Goal: Task Accomplishment & Management: Complete application form

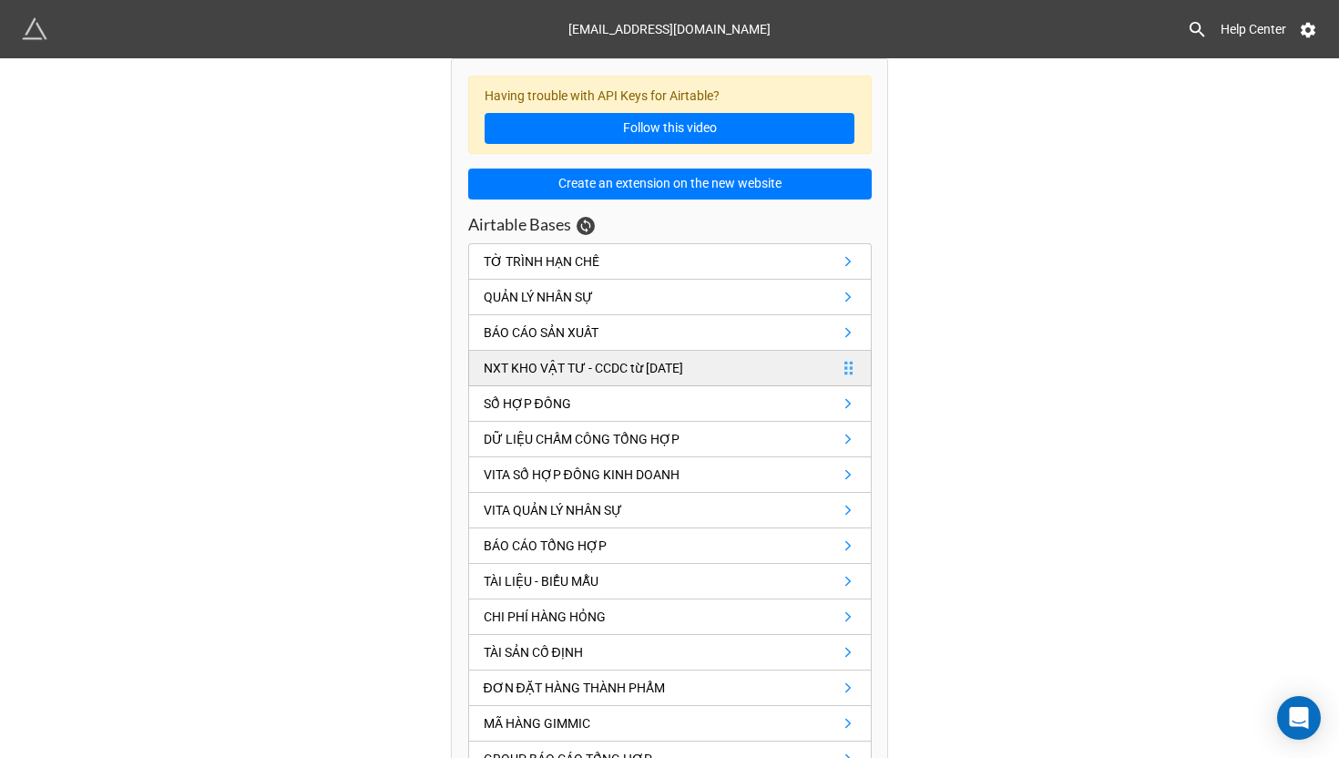
click at [658, 356] on link "NXT KHO VẬT TƯ - CCDC từ [DATE]" at bounding box center [670, 369] width 404 height 36
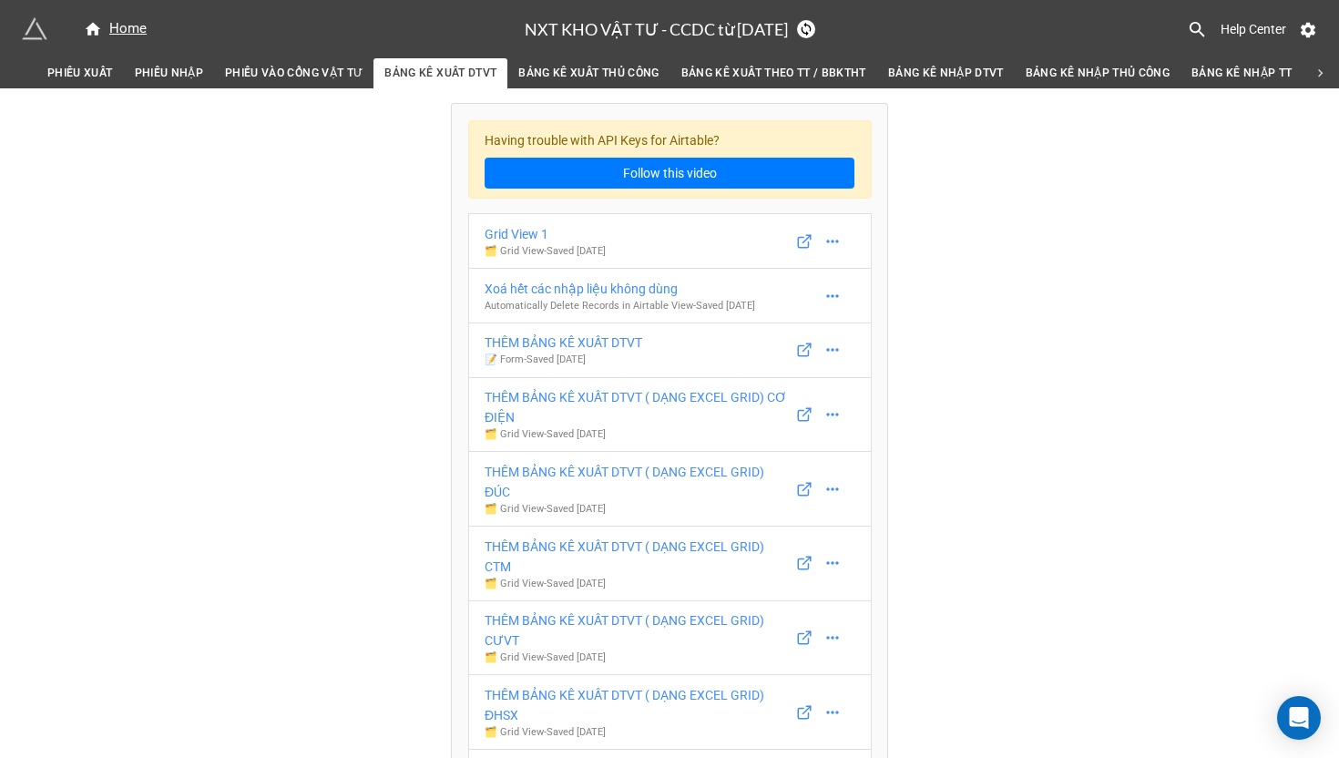
click at [165, 77] on span "PHIẾU NHẬP" at bounding box center [169, 73] width 69 height 19
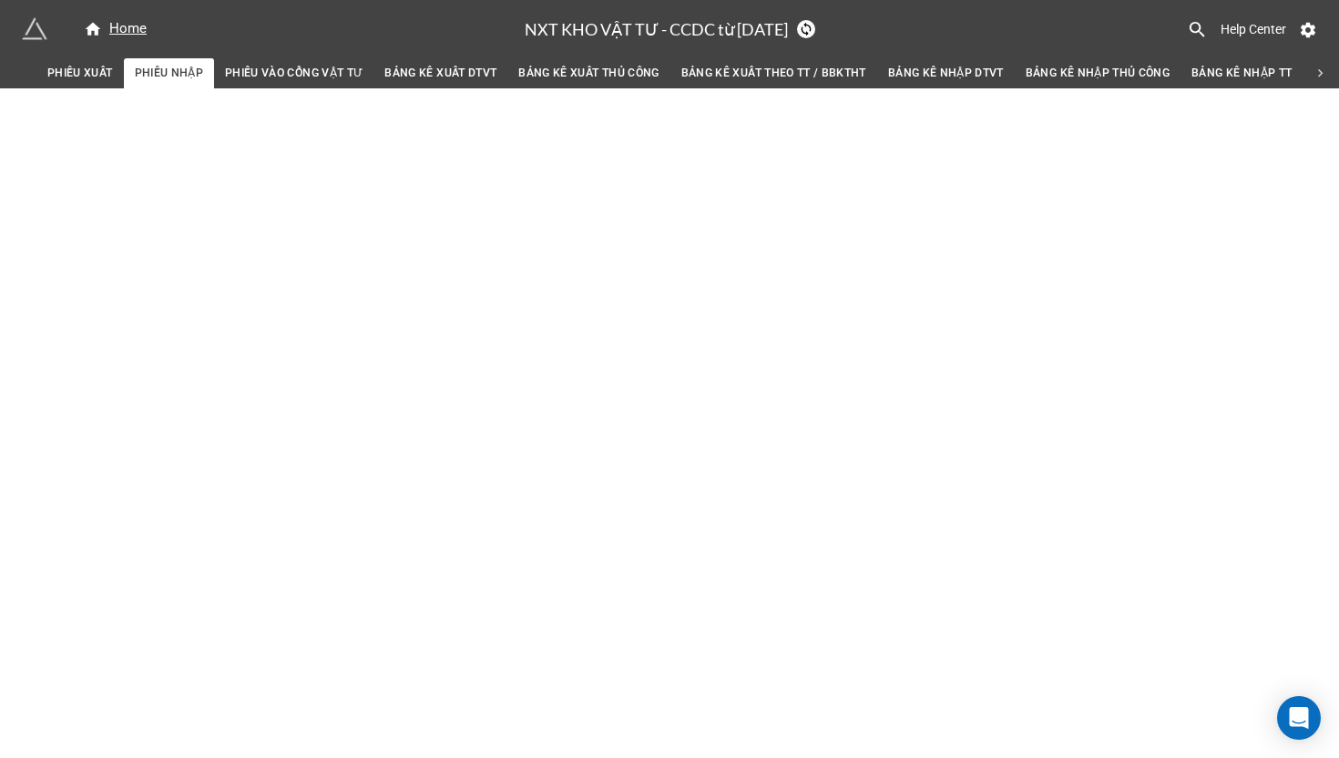
click at [98, 77] on span "PHIẾU XUẤT" at bounding box center [80, 73] width 66 height 19
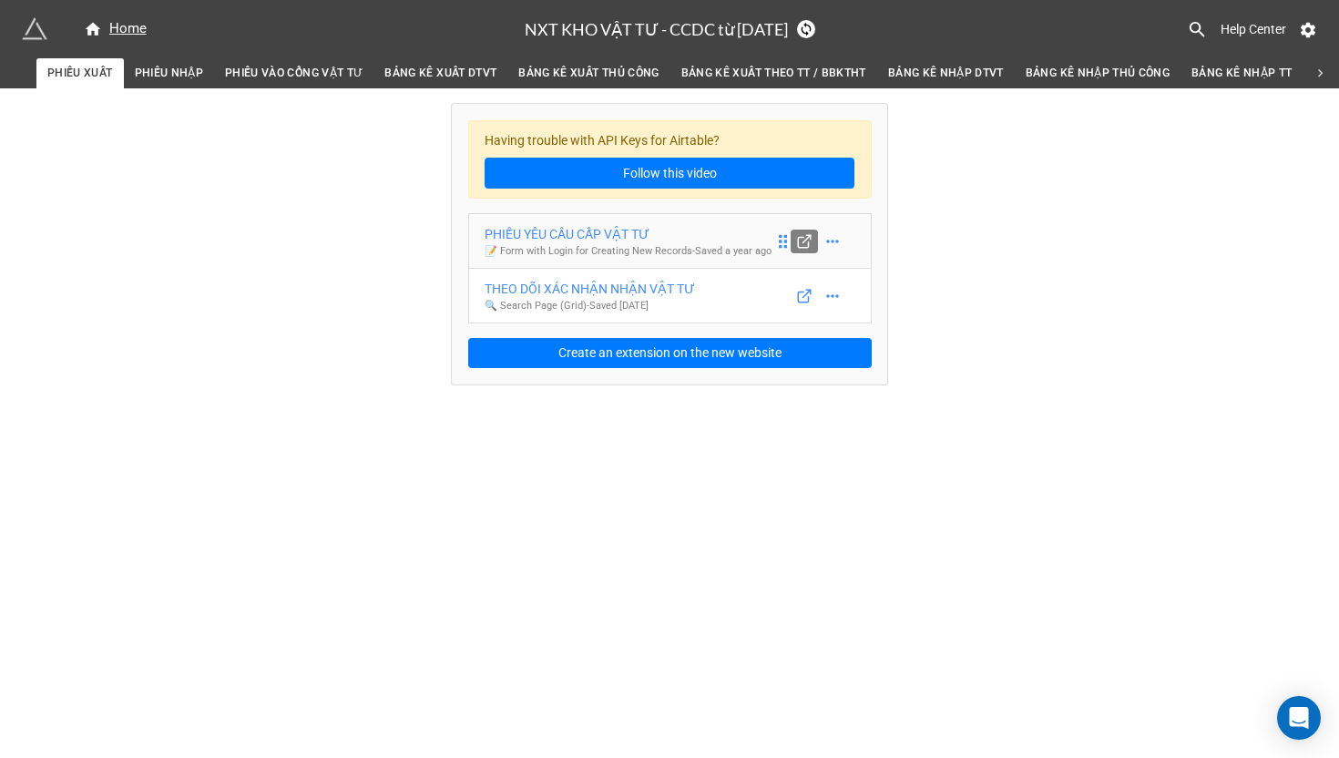
click at [806, 242] on line at bounding box center [806, 238] width 7 height 7
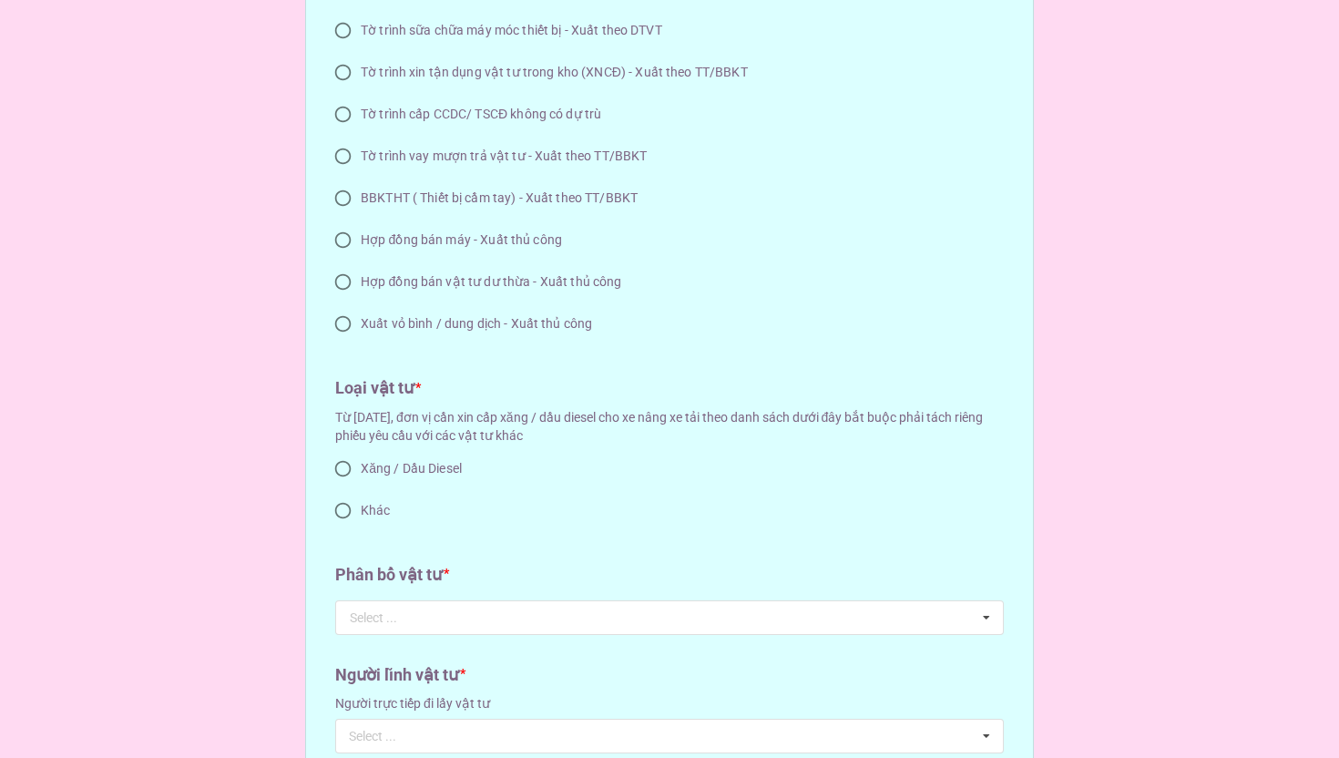
scroll to position [1491, 0]
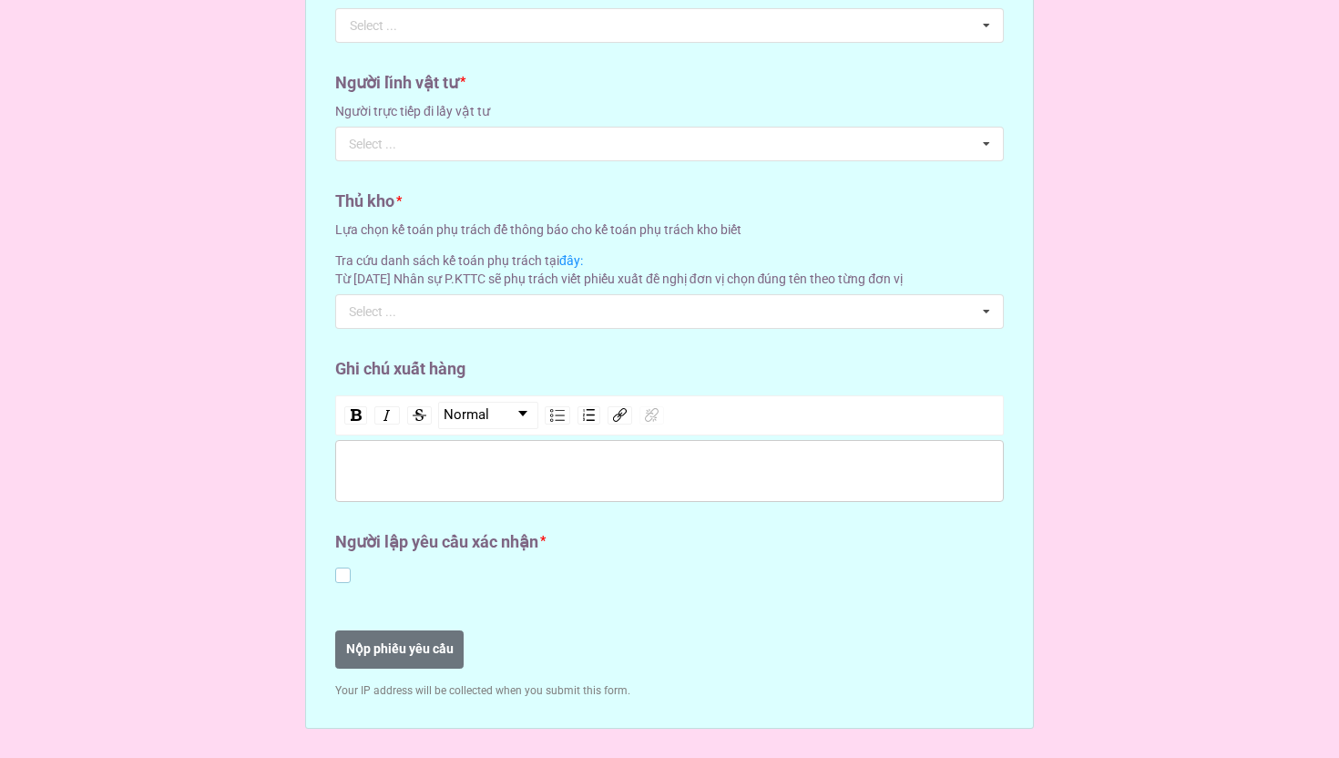
click at [335, 568] on label at bounding box center [342, 568] width 15 height 0
checkbox input "true"
click at [408, 482] on div "rdw-wrapper" at bounding box center [669, 471] width 669 height 62
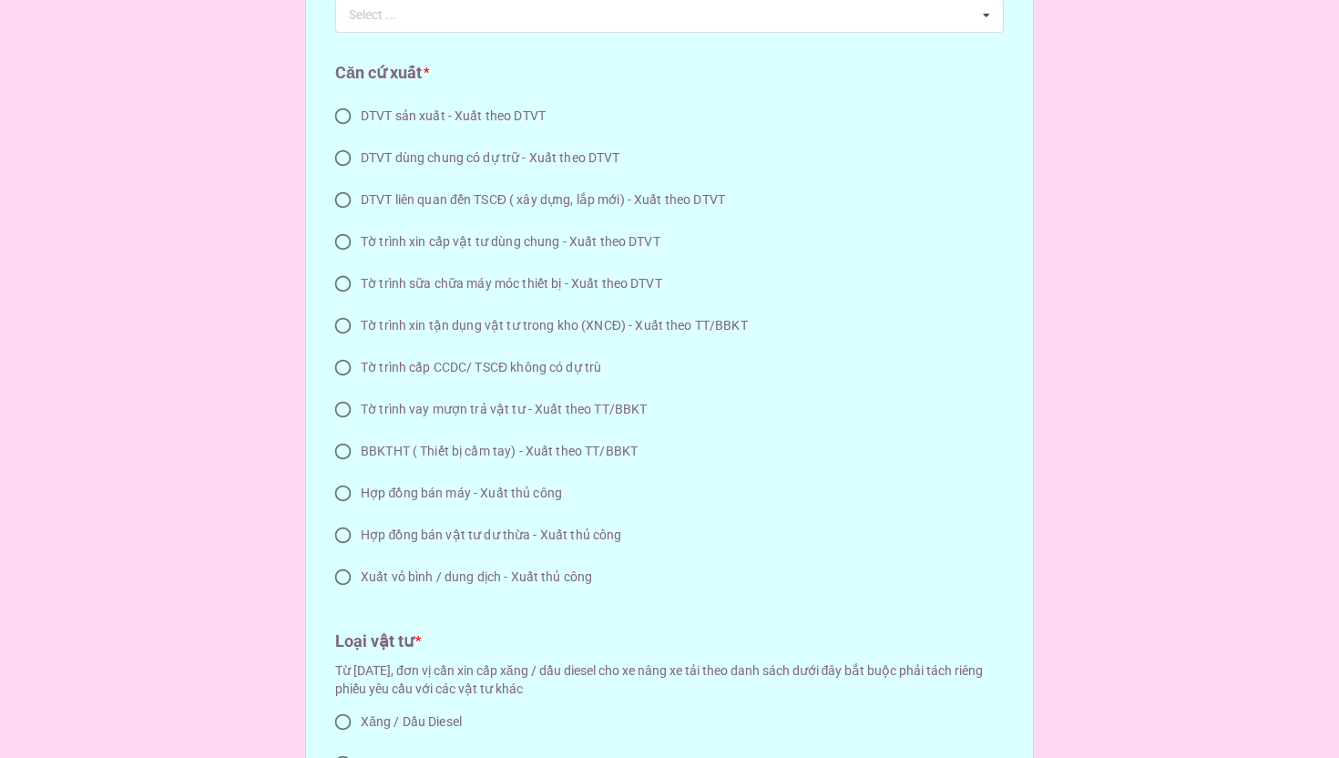
scroll to position [629, 0]
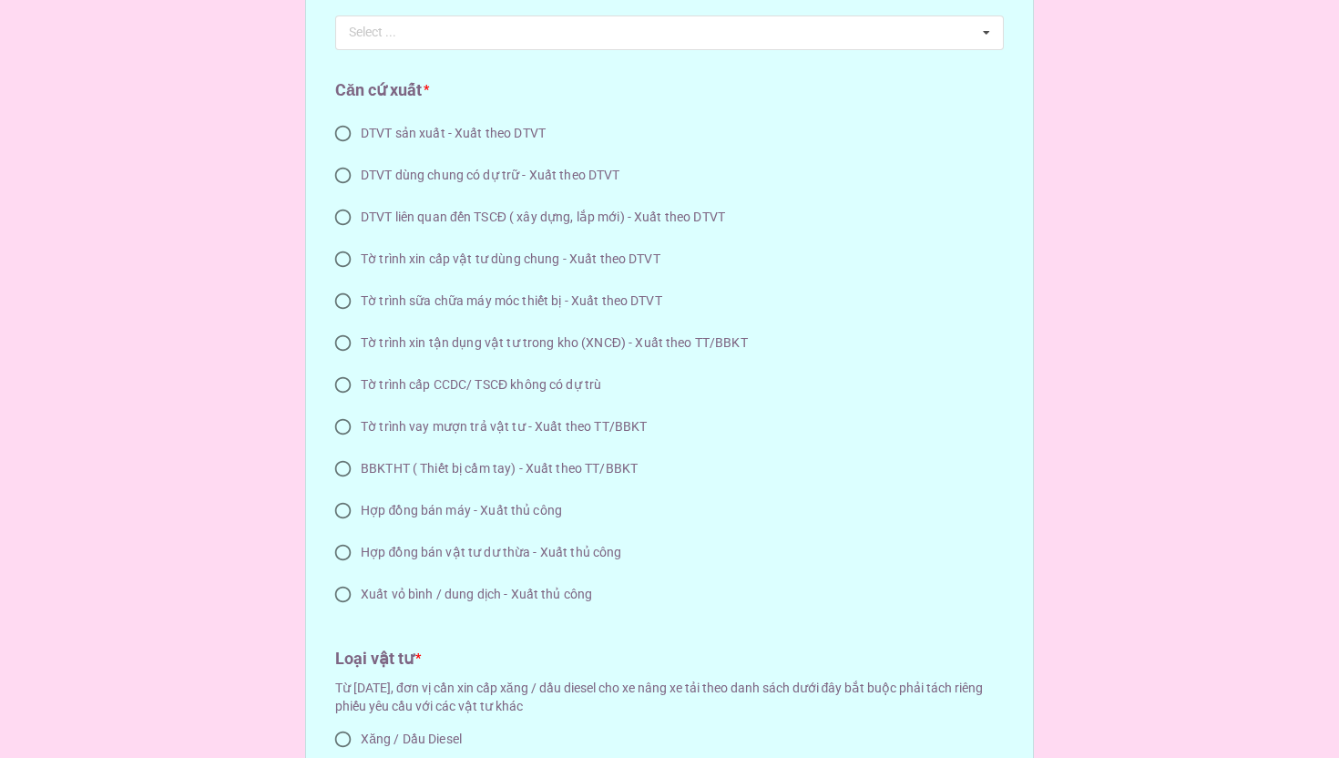
click at [478, 137] on span "DTVT sản xuất - Xuất theo DTVT" at bounding box center [453, 133] width 185 height 19
click at [361, 137] on input "DTVT sản xuất - Xuất theo DTVT" at bounding box center [343, 134] width 36 height 36
radio input "true"
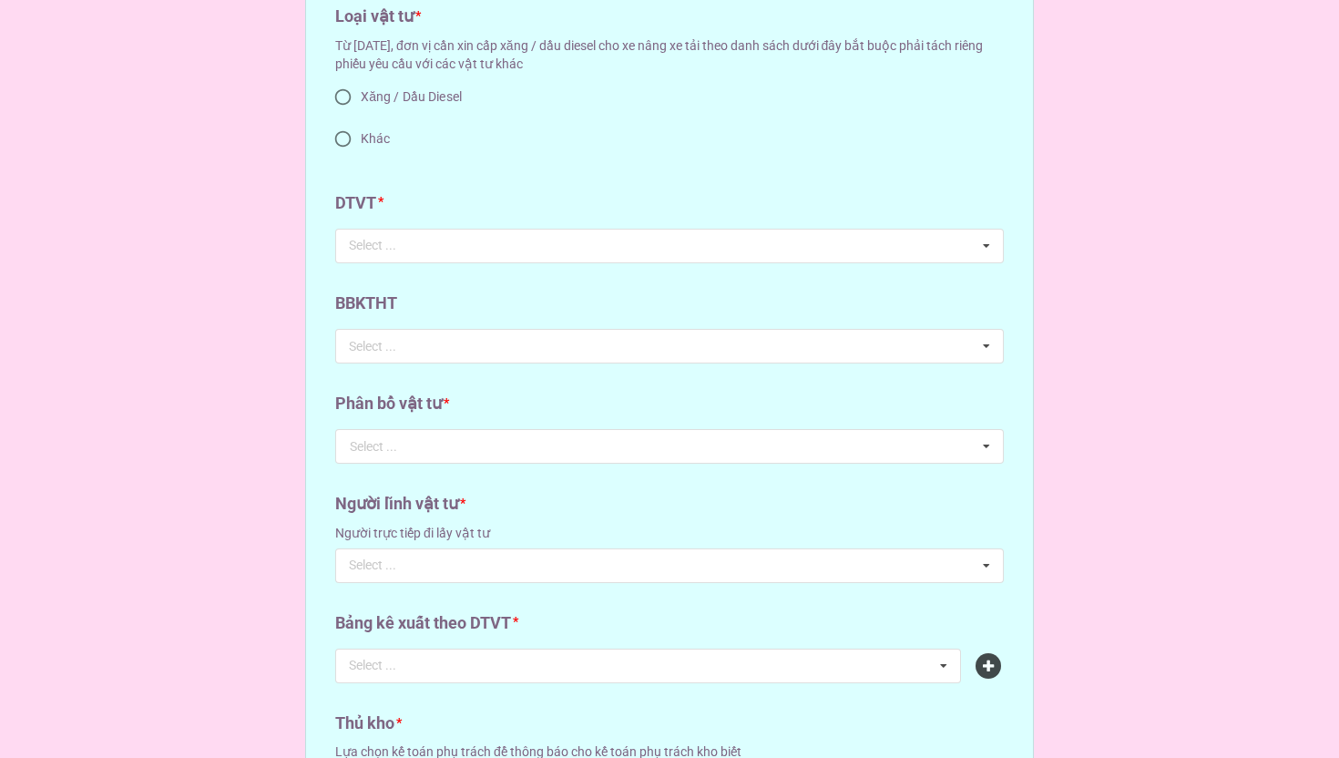
scroll to position [1319, 0]
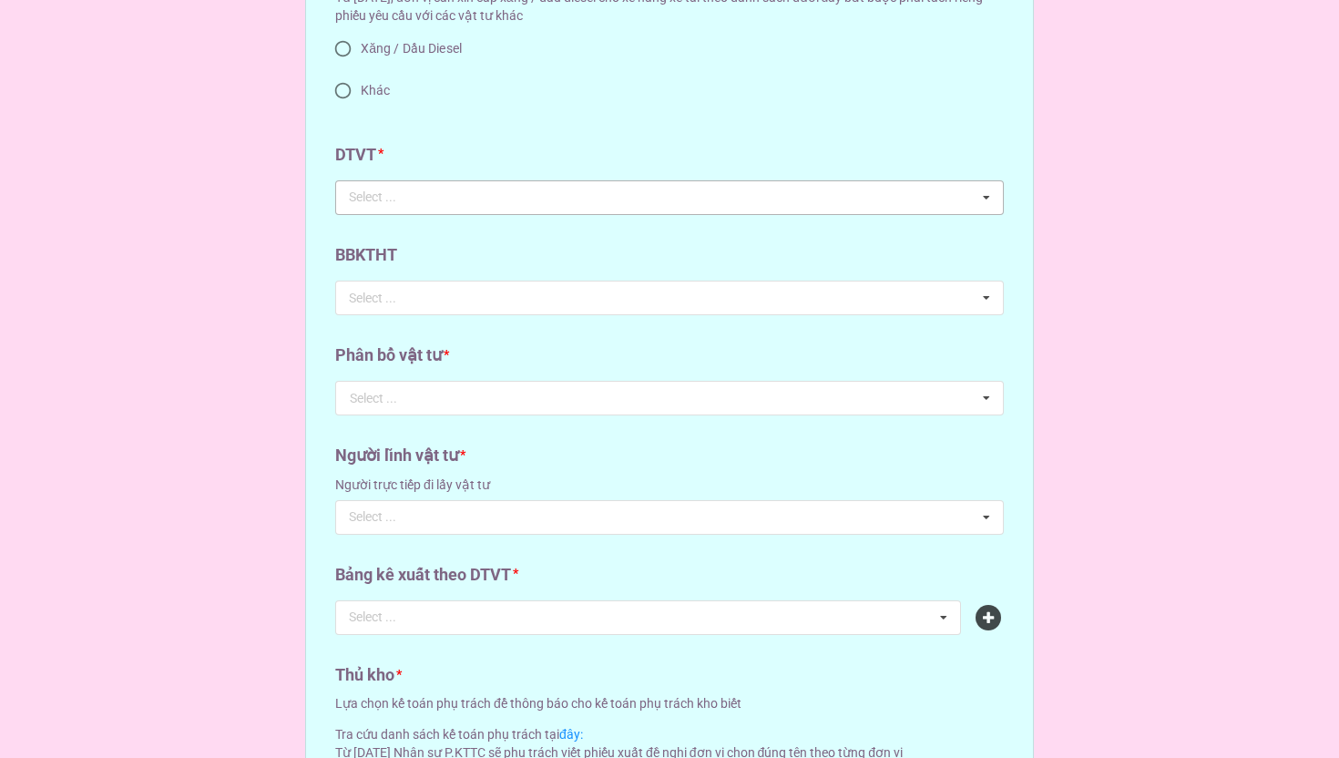
click at [486, 202] on div "Select ... No results found." at bounding box center [669, 197] width 669 height 35
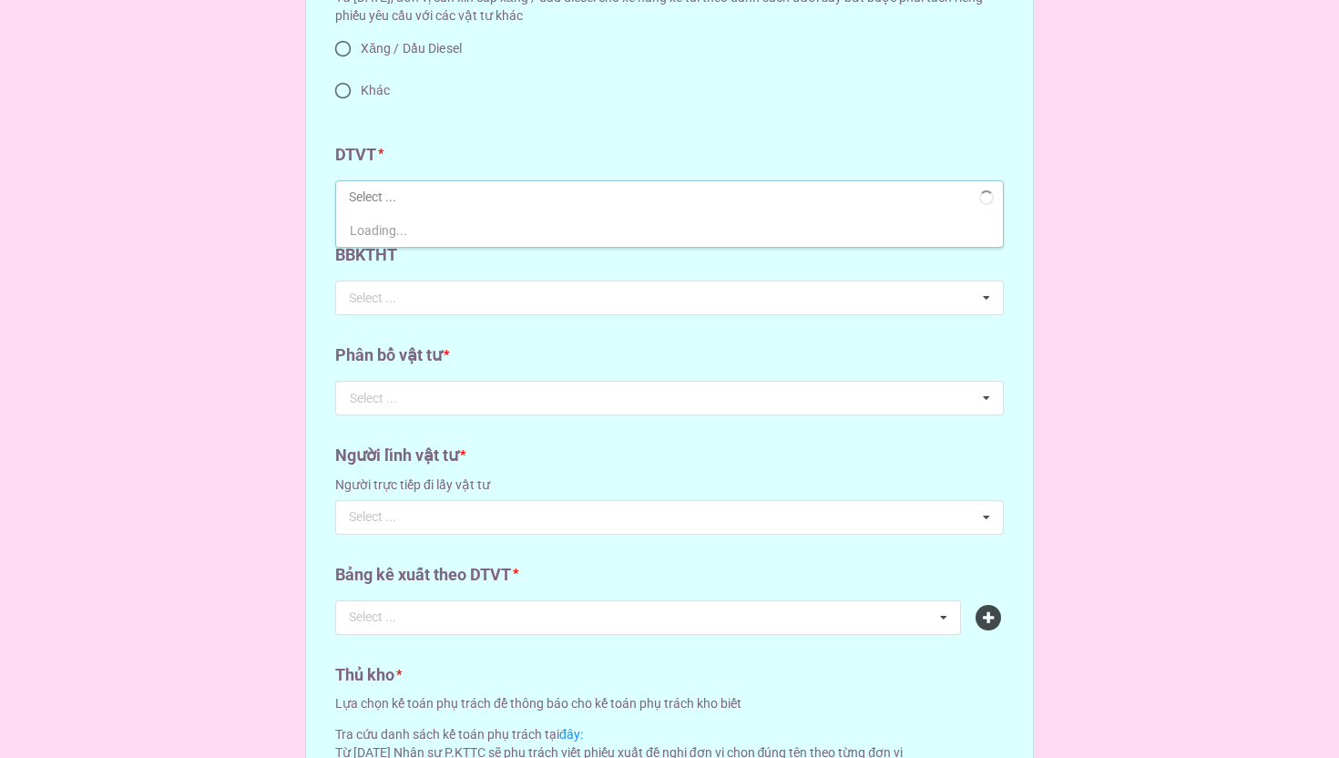
scroll to position [1419, 0]
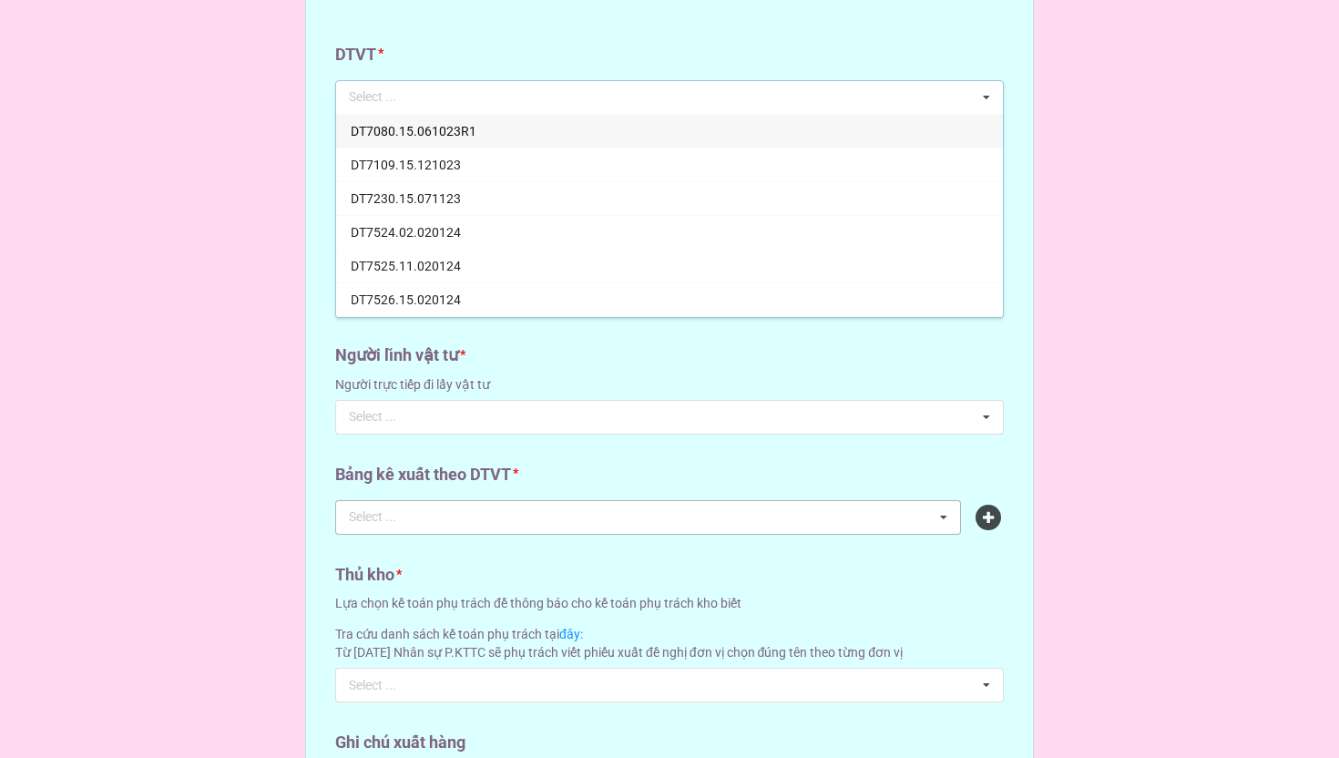
click at [775, 511] on div "Select ... No results found." at bounding box center [648, 517] width 626 height 35
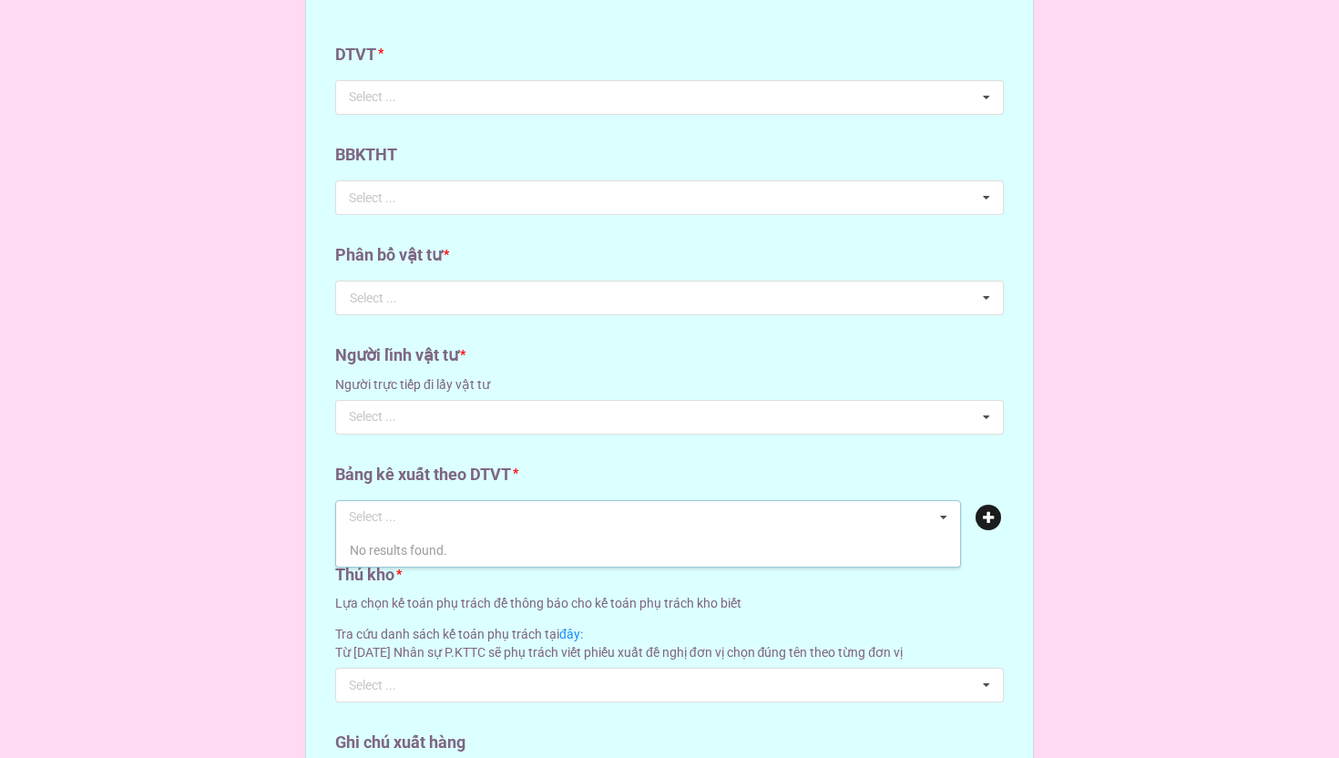
click at [988, 518] on icon at bounding box center [989, 518] width 26 height 26
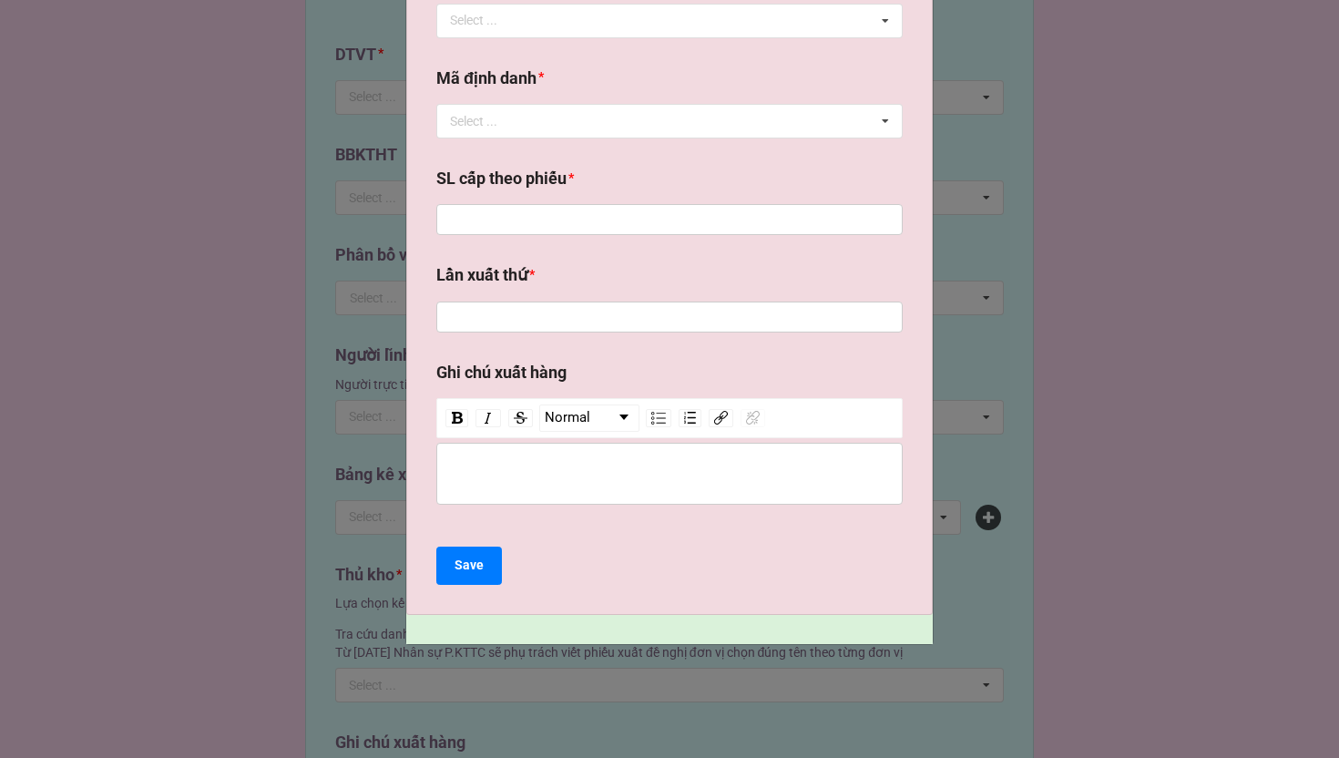
scroll to position [0, 0]
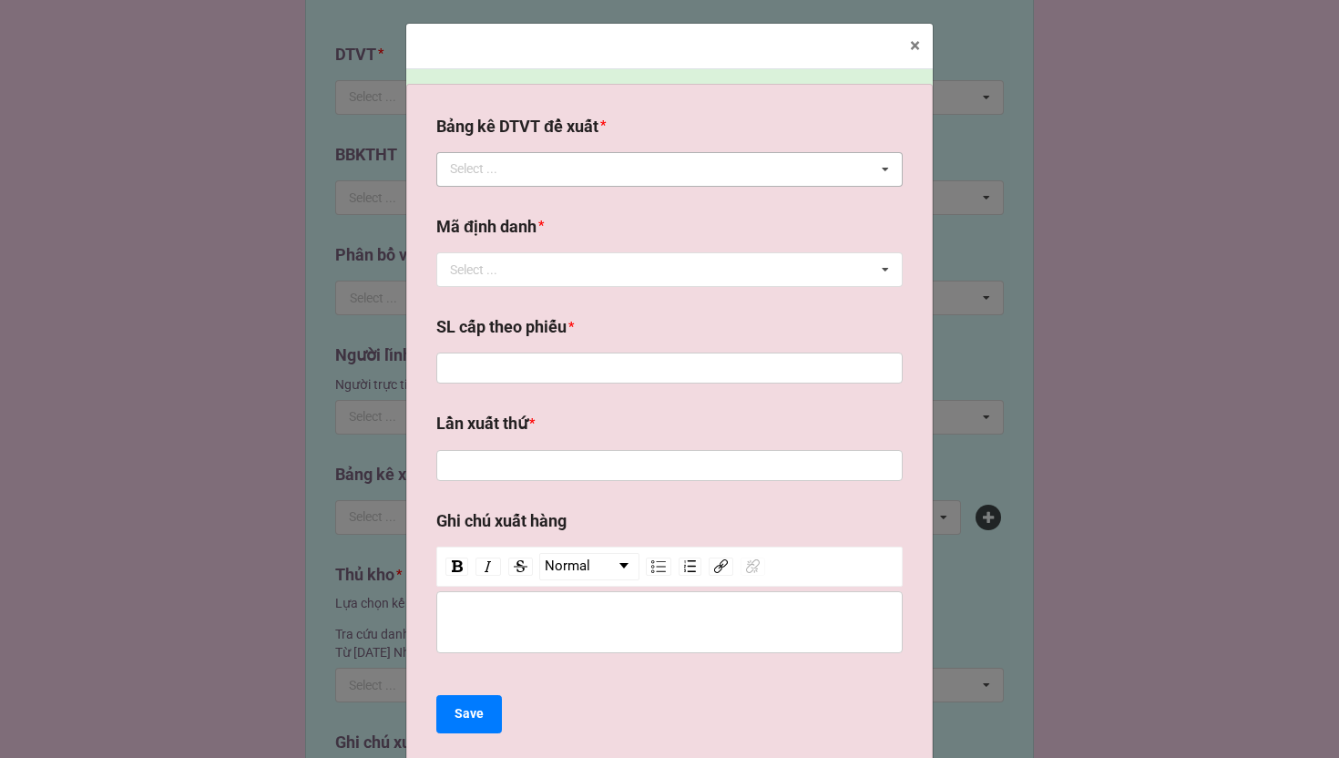
click at [584, 154] on div "Select ... No results found." at bounding box center [669, 169] width 466 height 35
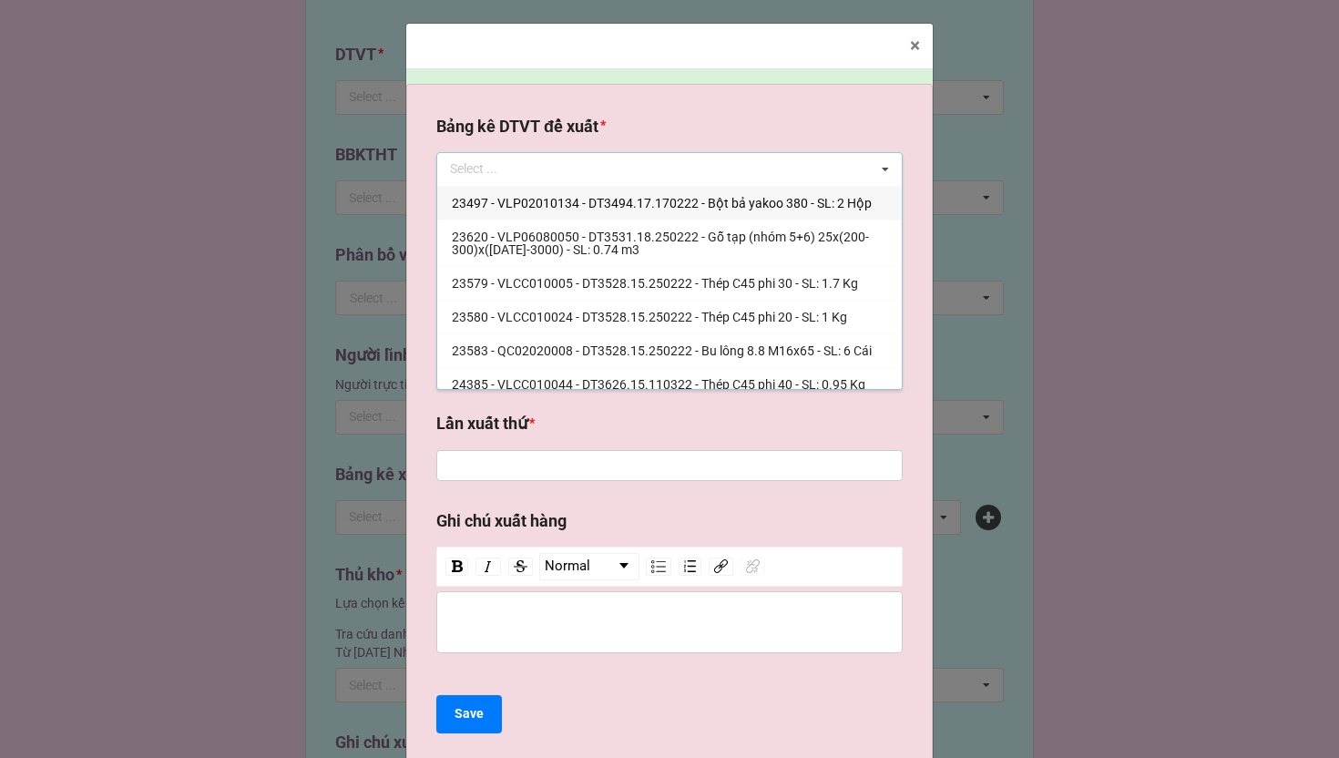
click at [701, 206] on span "23497 - VLP02010134 - DT3494.17.170222 - Bột bả yakoo 380 - SL: 2 Hộp" at bounding box center [662, 203] width 420 height 15
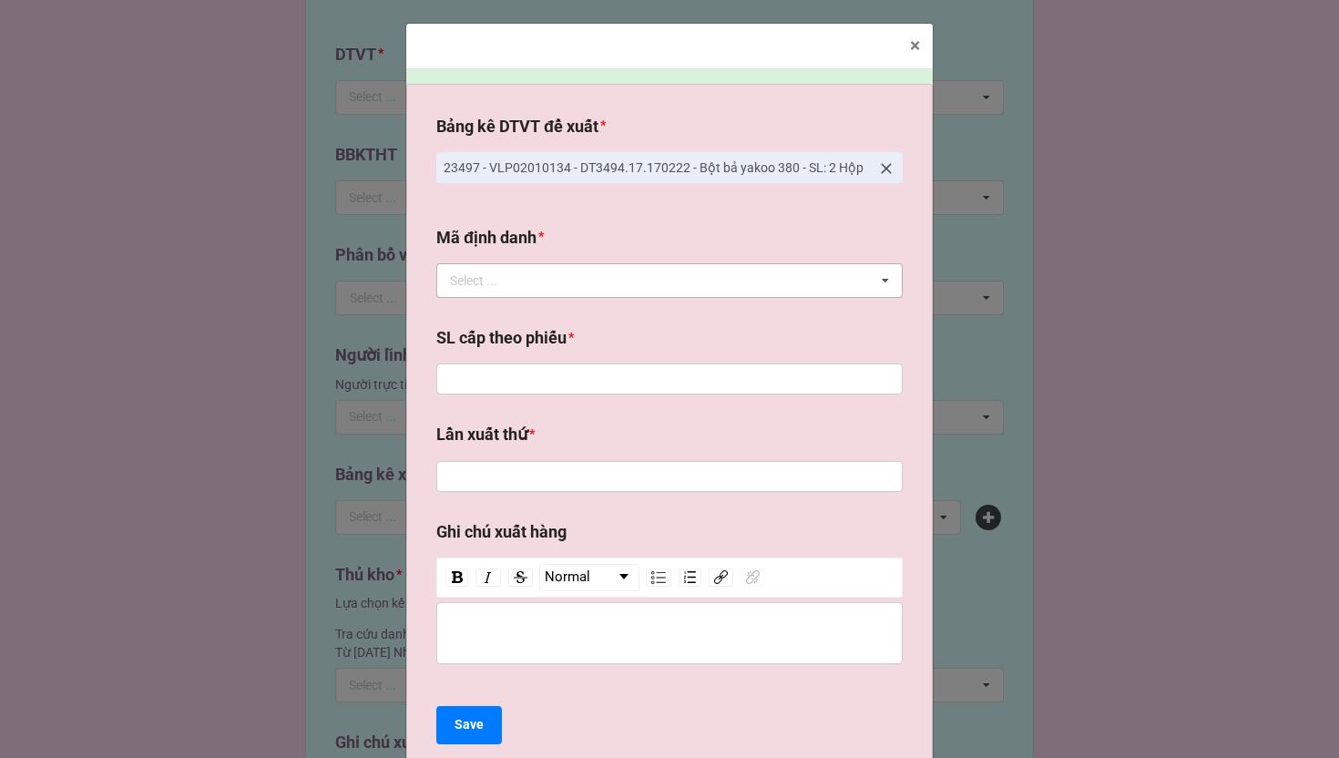
click at [656, 292] on div "Select ... No results found." at bounding box center [669, 280] width 466 height 35
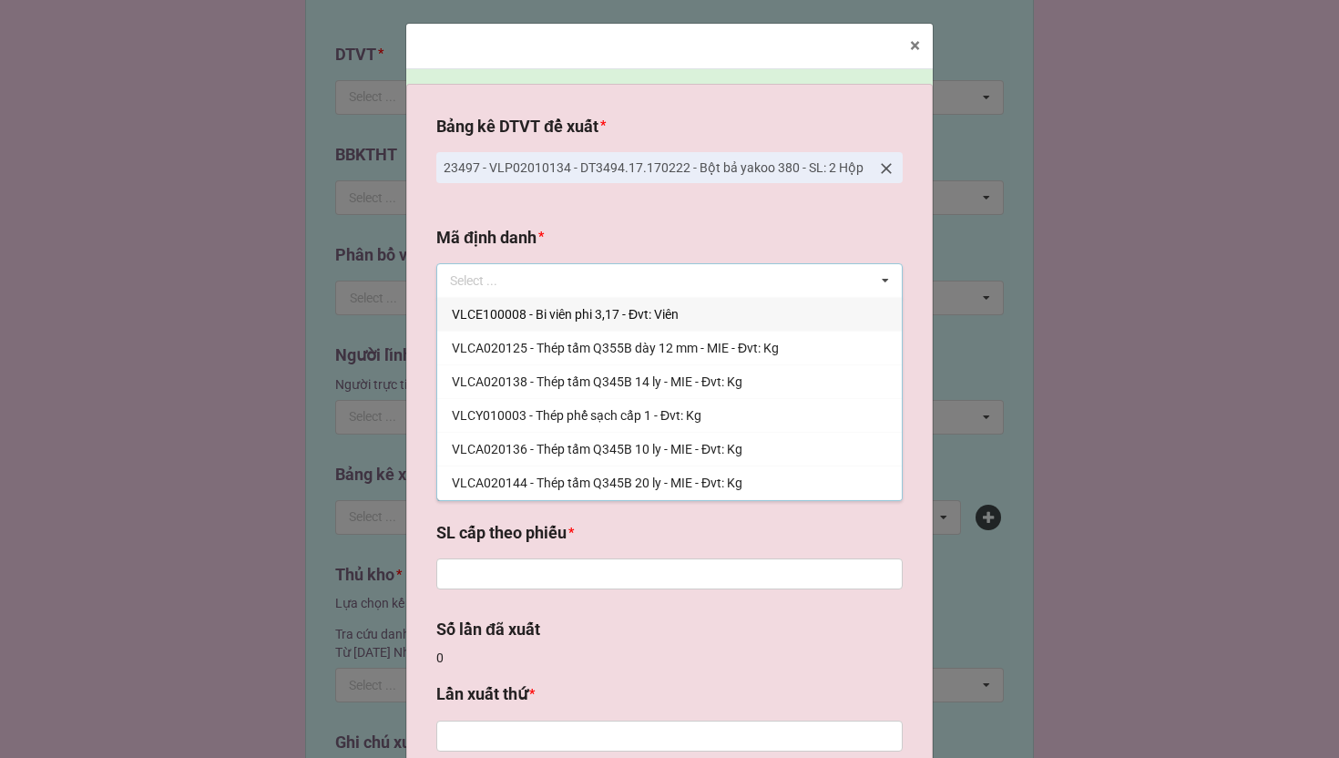
click at [586, 319] on span "VLCE100008 - Bi viên phi 3,17 - Đvt: Viên" at bounding box center [565, 314] width 227 height 15
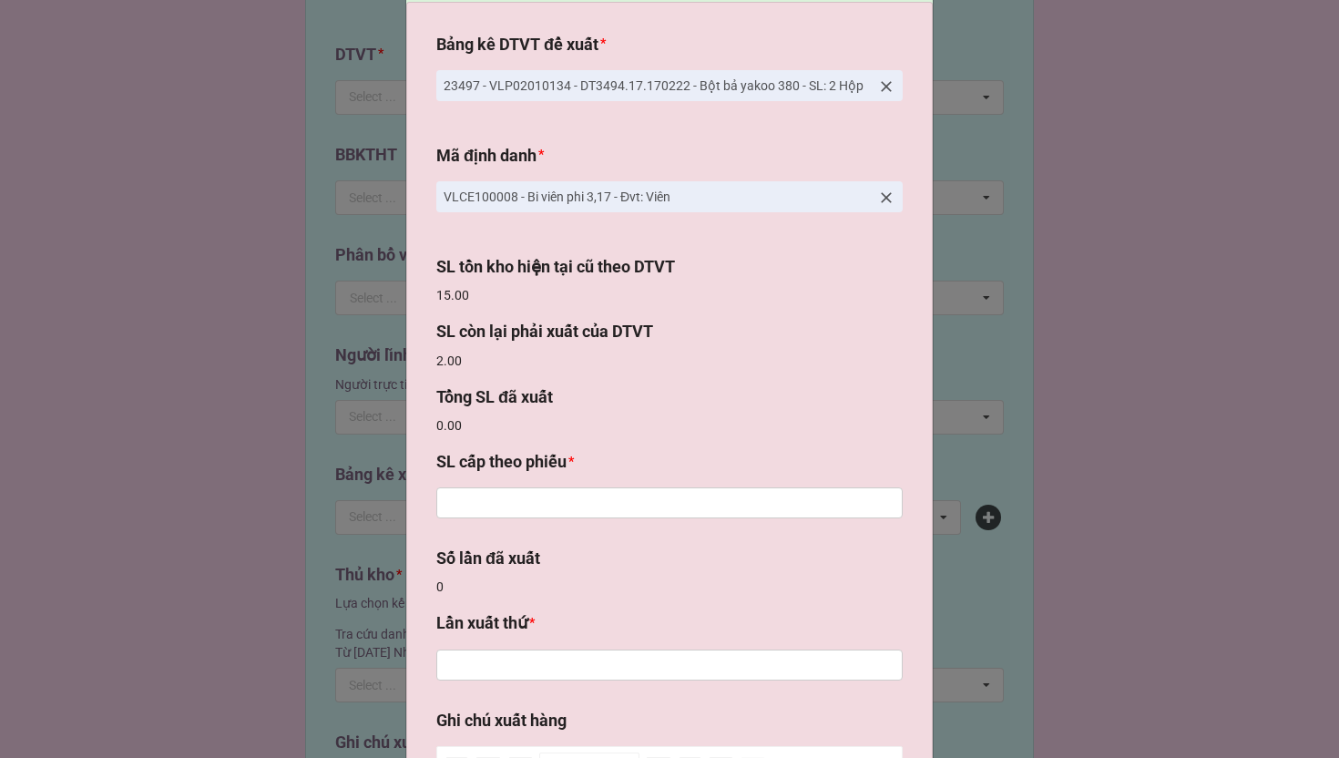
scroll to position [140, 0]
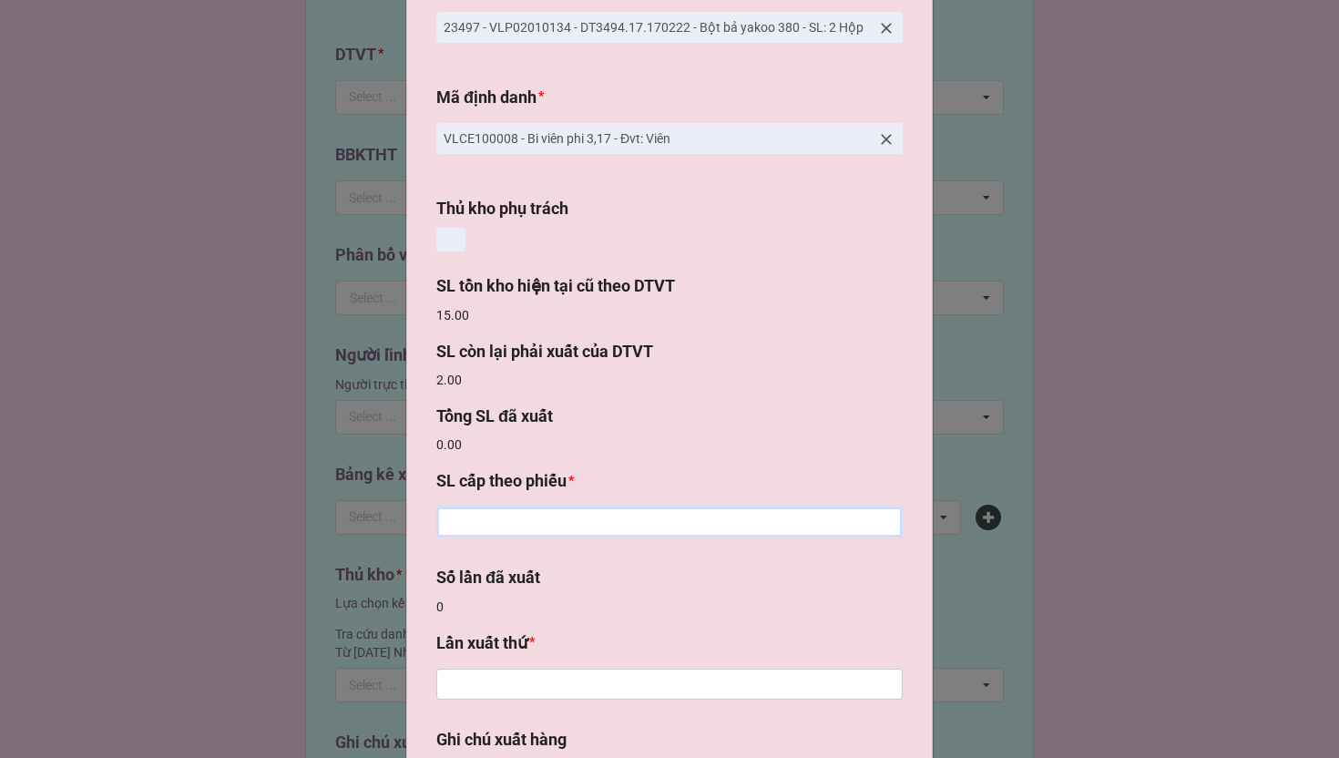
click at [557, 533] on input "text" at bounding box center [669, 521] width 466 height 31
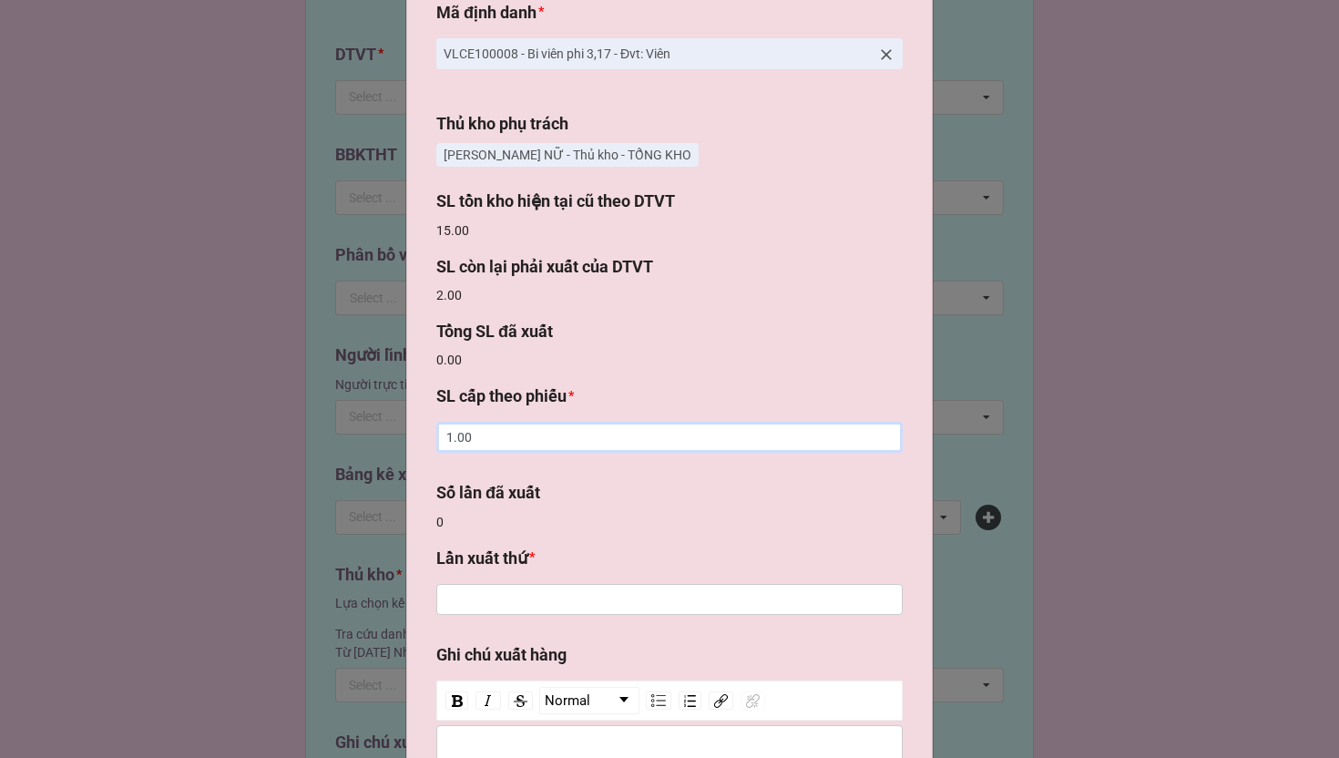
type input "1.00"
click at [522, 615] on input "text" at bounding box center [669, 599] width 466 height 31
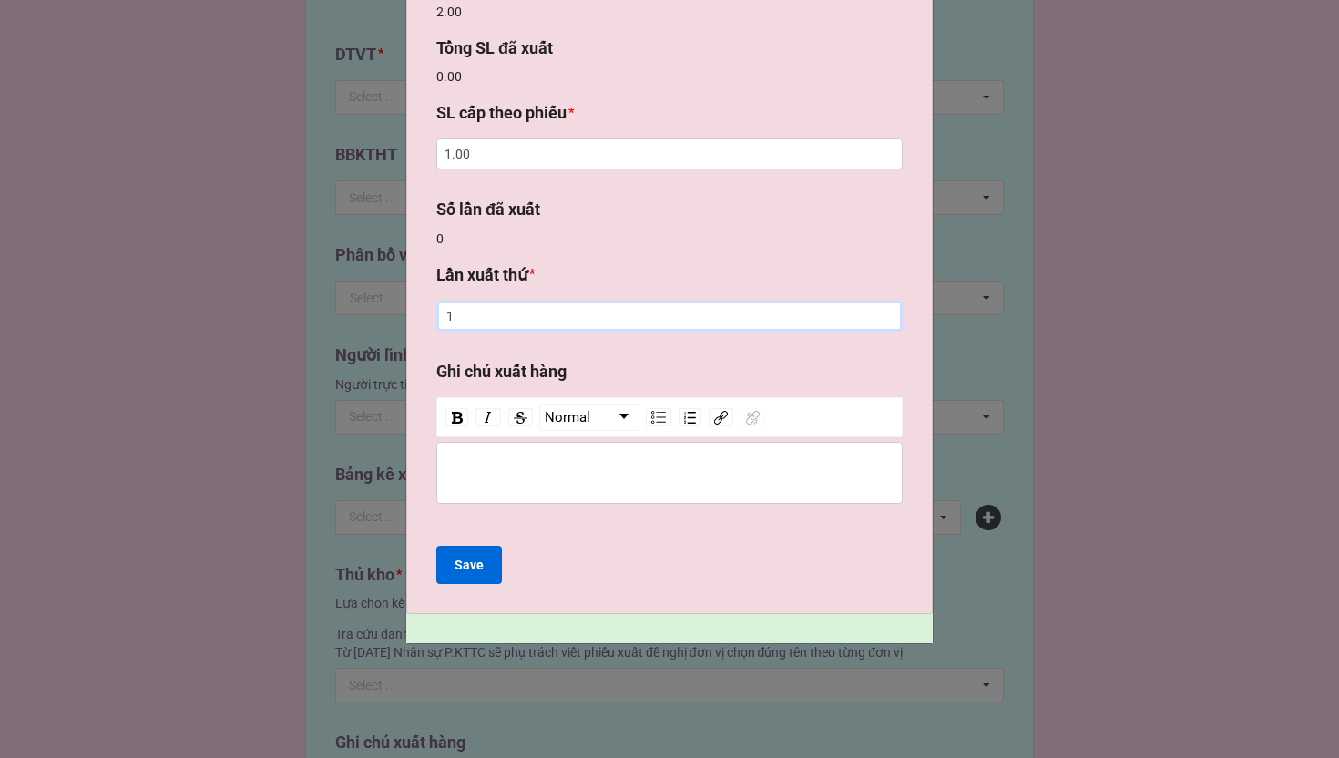
type input "1"
click at [465, 560] on b "Save" at bounding box center [469, 565] width 29 height 19
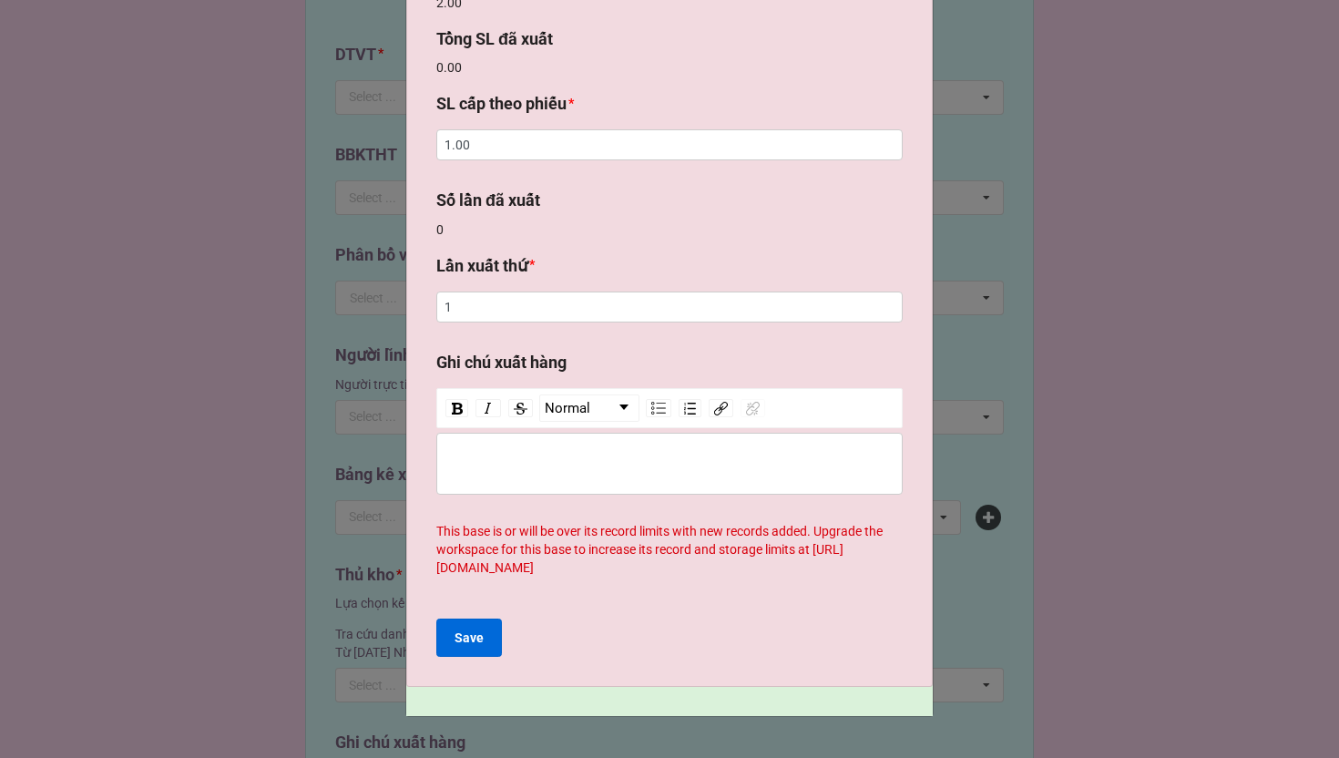
scroll to position [599, 0]
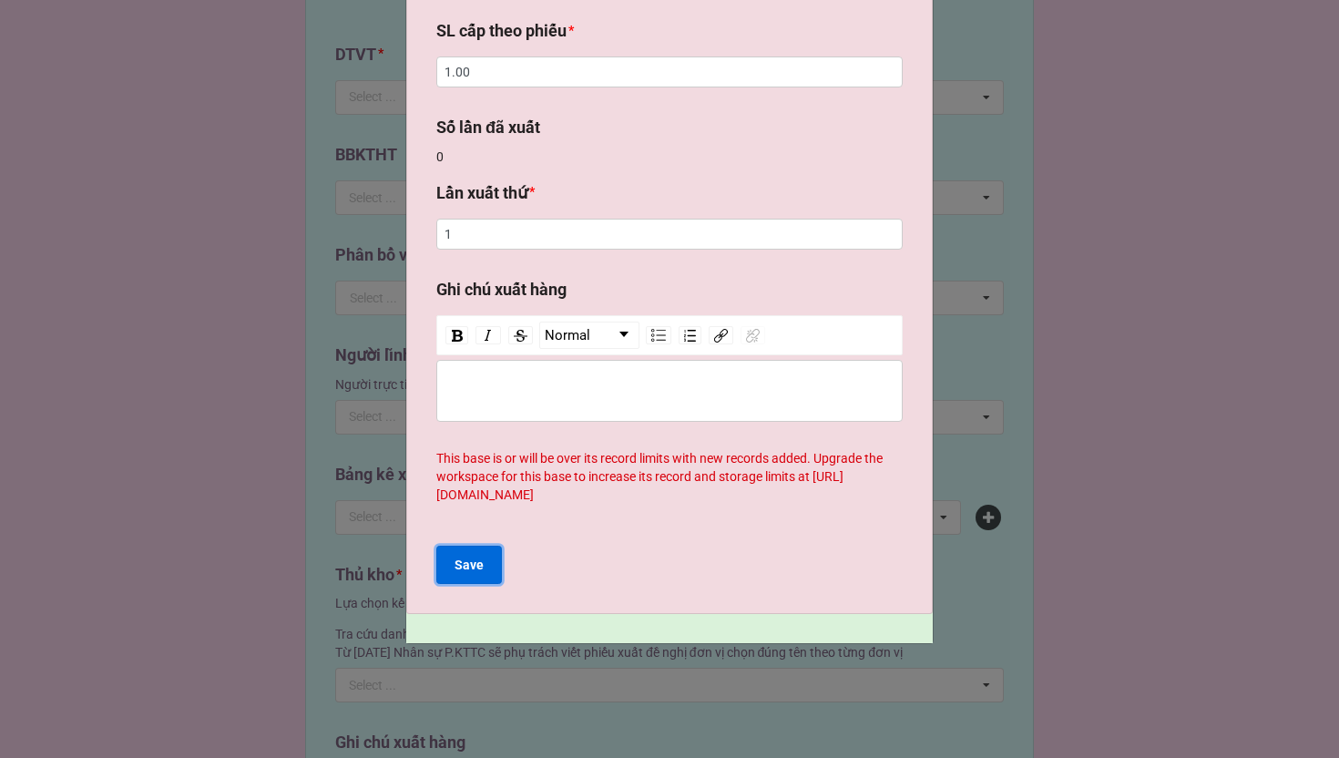
click at [491, 568] on button "Save" at bounding box center [469, 565] width 66 height 38
click at [475, 558] on b "Save" at bounding box center [469, 565] width 29 height 19
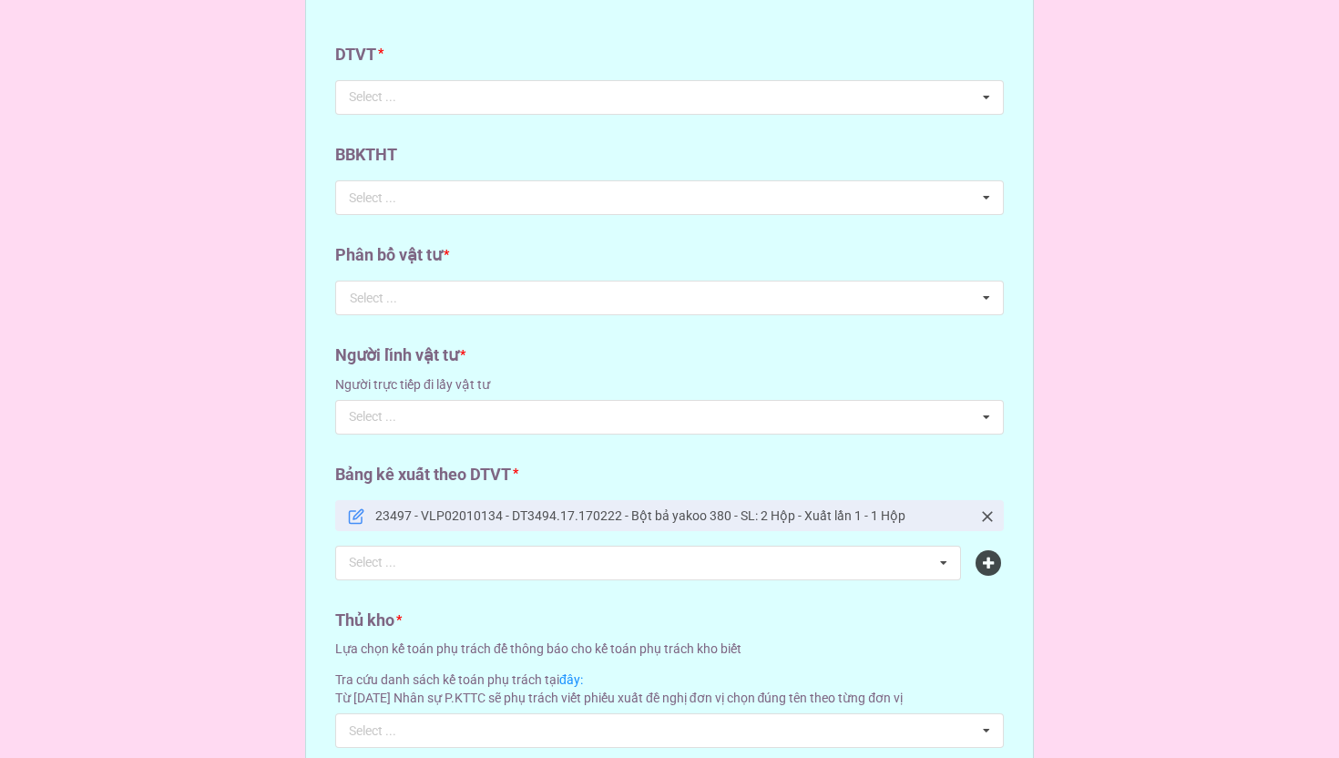
scroll to position [1838, 0]
